Goal: Find specific fact: Find specific fact

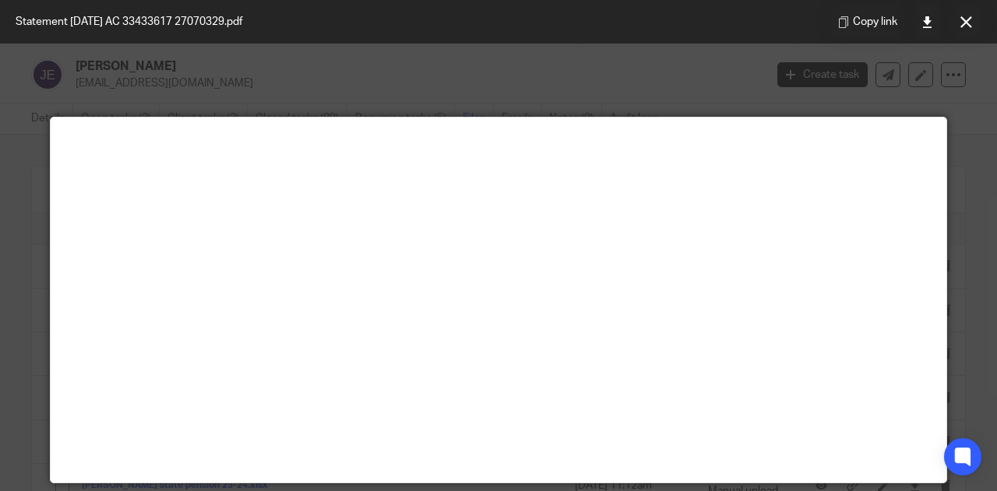
scroll to position [5788, 0]
click at [954, 29] on button at bounding box center [965, 21] width 31 height 31
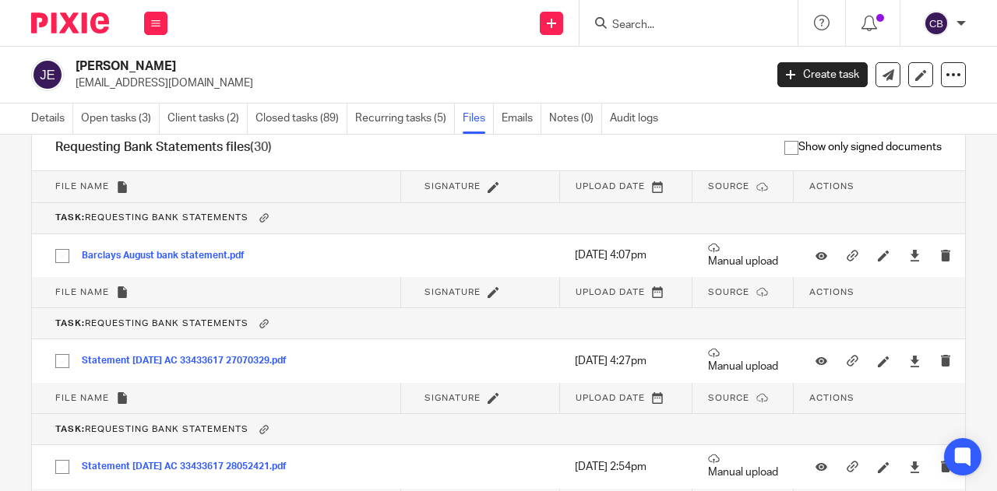
click at [640, 22] on input "Search" at bounding box center [680, 26] width 140 height 14
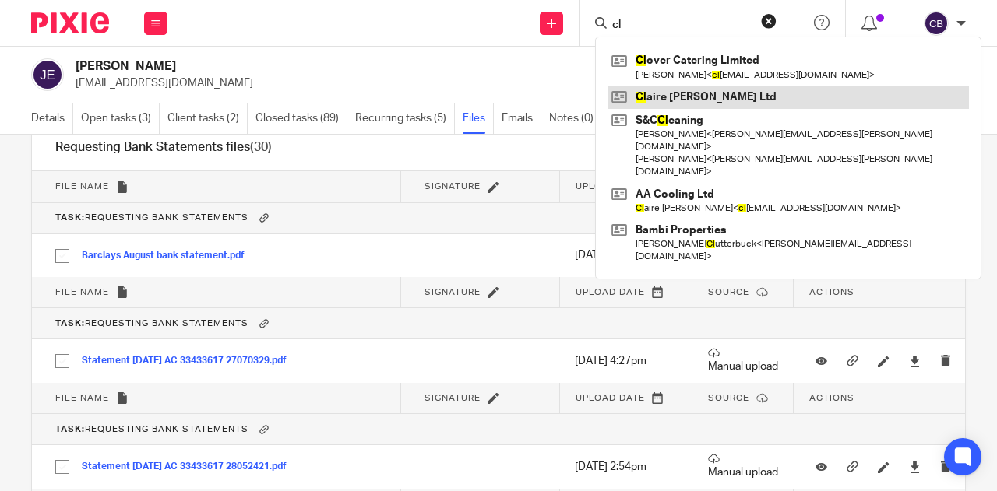
type input "cl"
click at [672, 97] on link at bounding box center [787, 97] width 361 height 23
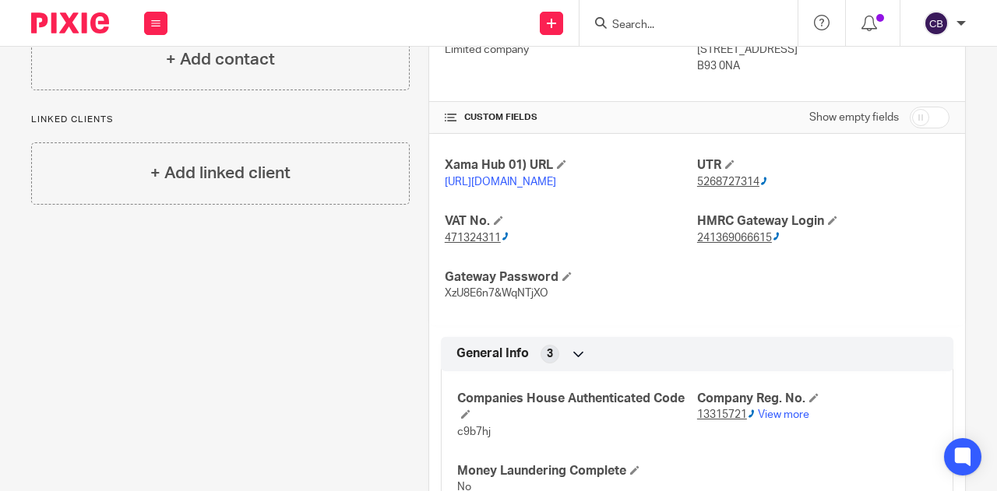
scroll to position [286, 0]
drag, startPoint x: 440, startPoint y: 259, endPoint x: 498, endPoint y: 266, distance: 58.8
click at [498, 266] on div "Xama Hub 01) URL https://platform.xamatech.com/portal/crm/clients/11b422a0-e345…" at bounding box center [697, 228] width 536 height 191
copy ctcspan "471324311"
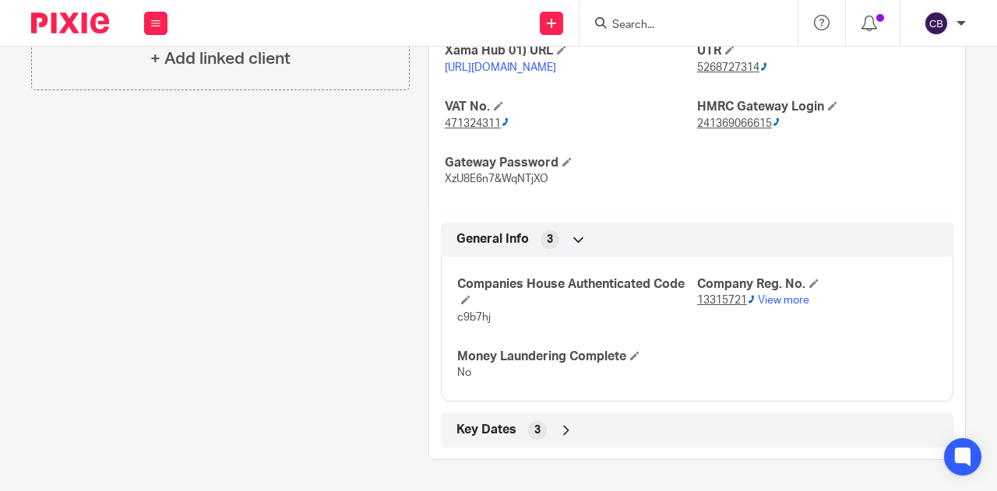
click at [685, 311] on p "c9b7hj" at bounding box center [577, 318] width 240 height 16
drag, startPoint x: 687, startPoint y: 305, endPoint x: 720, endPoint y: 307, distance: 33.5
click at [720, 307] on div "Companies House Authenticated Code c9b7hj Company Reg. No. 13315721 View more M…" at bounding box center [697, 323] width 512 height 156
click at [719, 342] on div "Companies House Authenticated Code c9b7hj Company Reg. No. 13315721 View more M…" at bounding box center [697, 323] width 512 height 156
drag, startPoint x: 690, startPoint y: 308, endPoint x: 743, endPoint y: 308, distance: 52.9
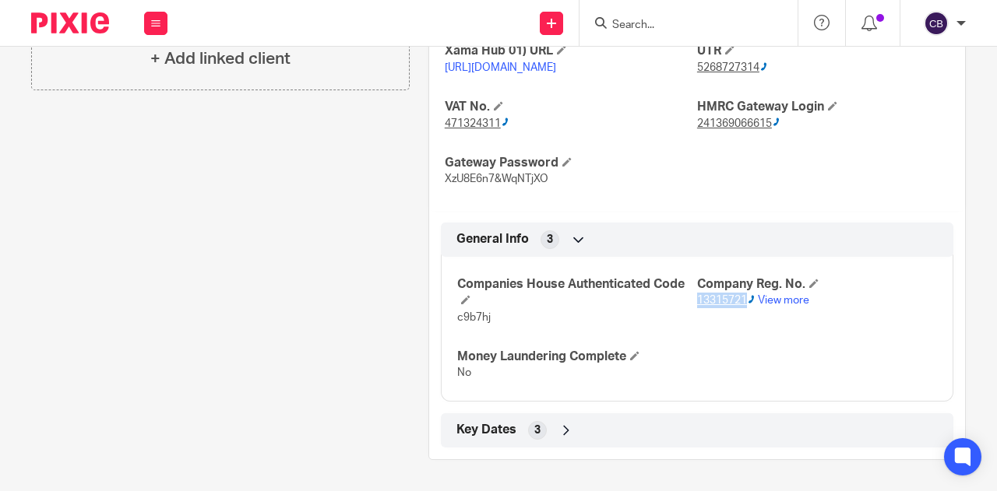
click at [743, 308] on p "13315721 View more" at bounding box center [817, 301] width 240 height 16
copy ctcspan "13315721"
